Goal: Navigation & Orientation: Find specific page/section

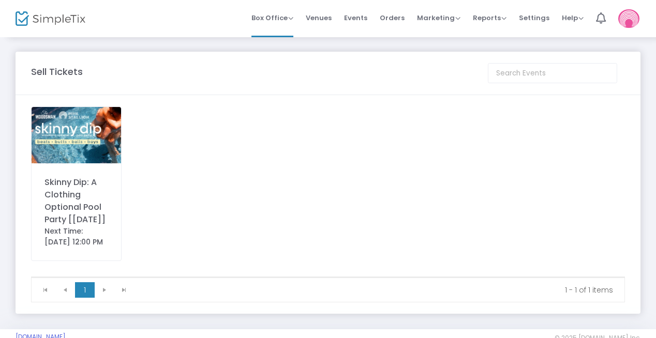
click at [80, 143] on img at bounding box center [76, 135] width 89 height 56
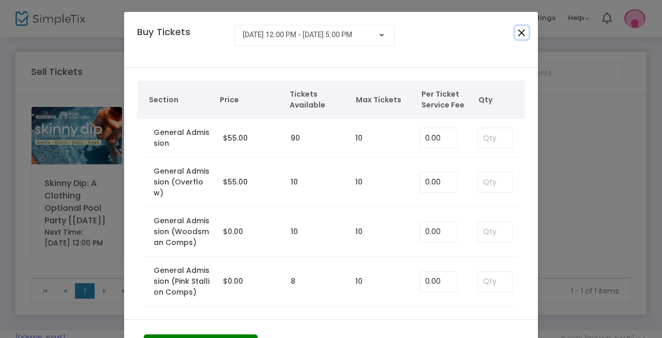
click at [519, 33] on button "Close" at bounding box center [521, 32] width 13 height 13
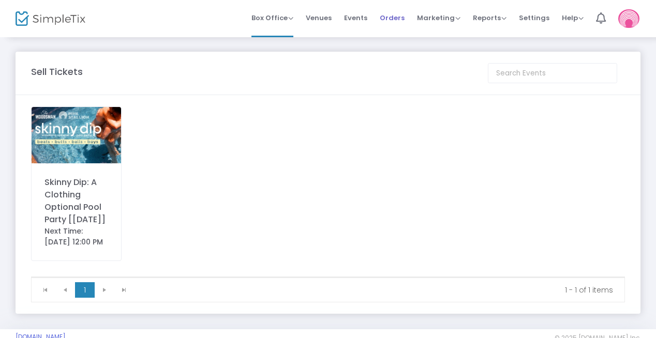
click at [405, 20] on span "Orders" at bounding box center [392, 18] width 25 height 26
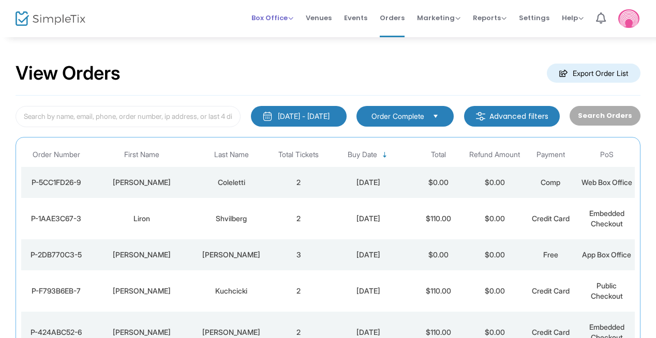
click at [274, 17] on span "Box Office" at bounding box center [272, 18] width 42 height 10
click at [367, 19] on span "Events" at bounding box center [355, 18] width 23 height 26
